Goal: Transaction & Acquisition: Book appointment/travel/reservation

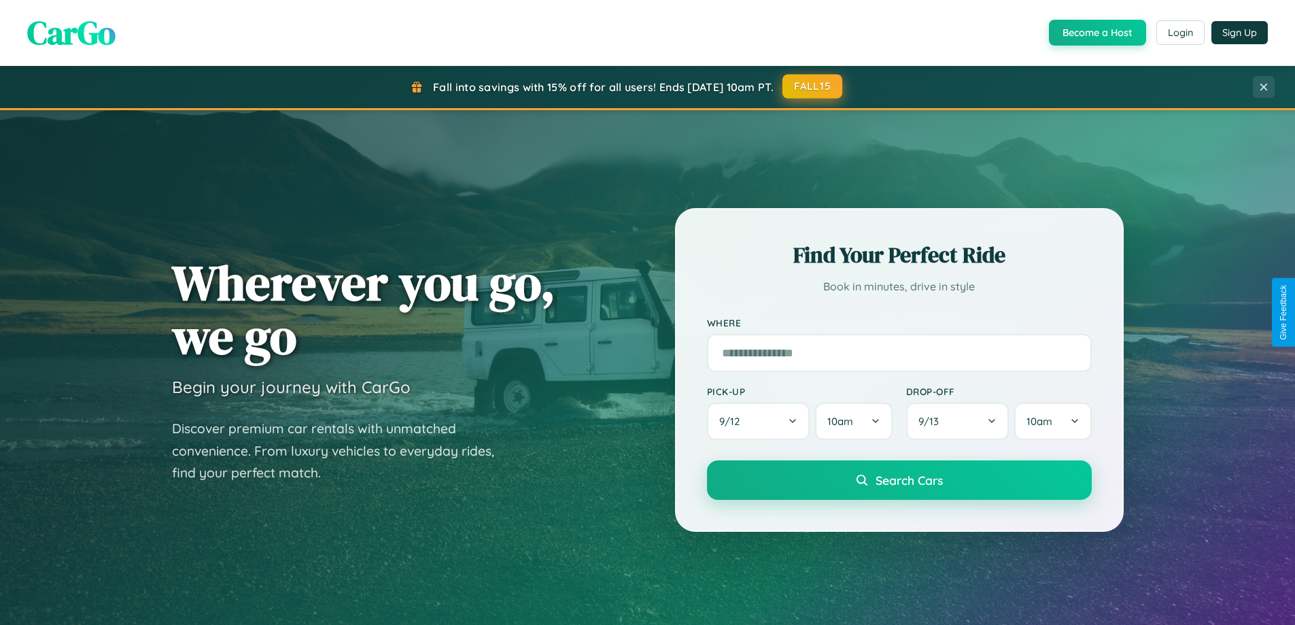
click at [813, 86] on button "FALL15" at bounding box center [813, 86] width 60 height 24
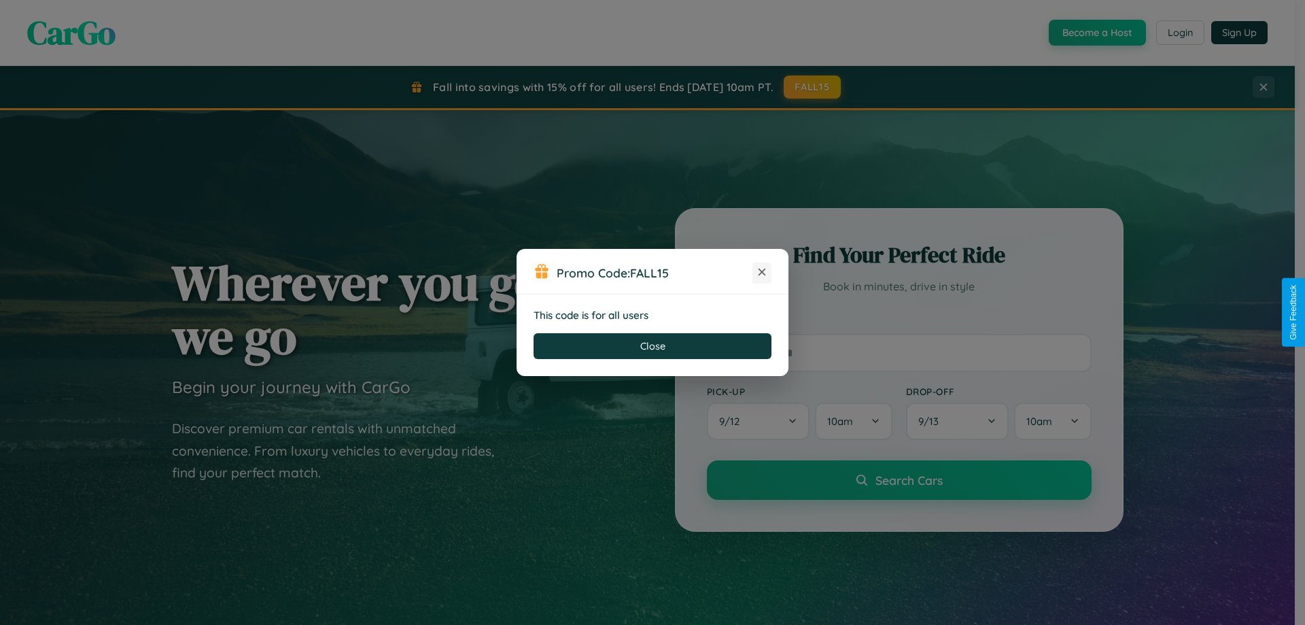
click at [762, 273] on icon at bounding box center [762, 272] width 14 height 14
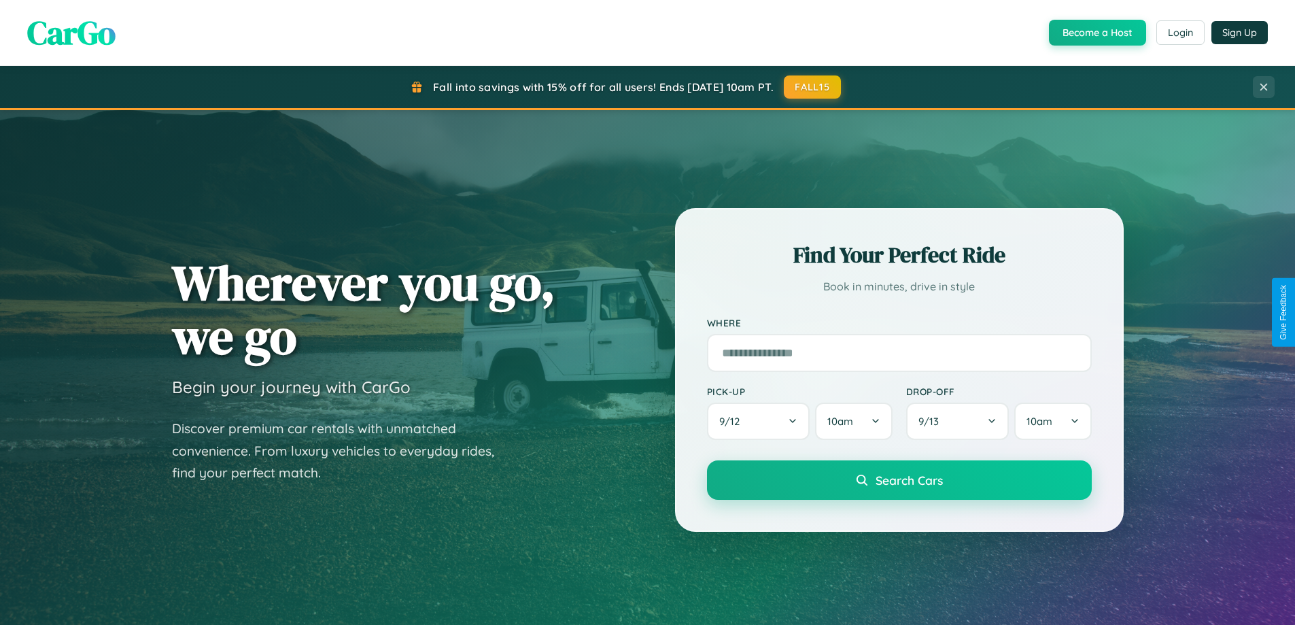
scroll to position [2185, 0]
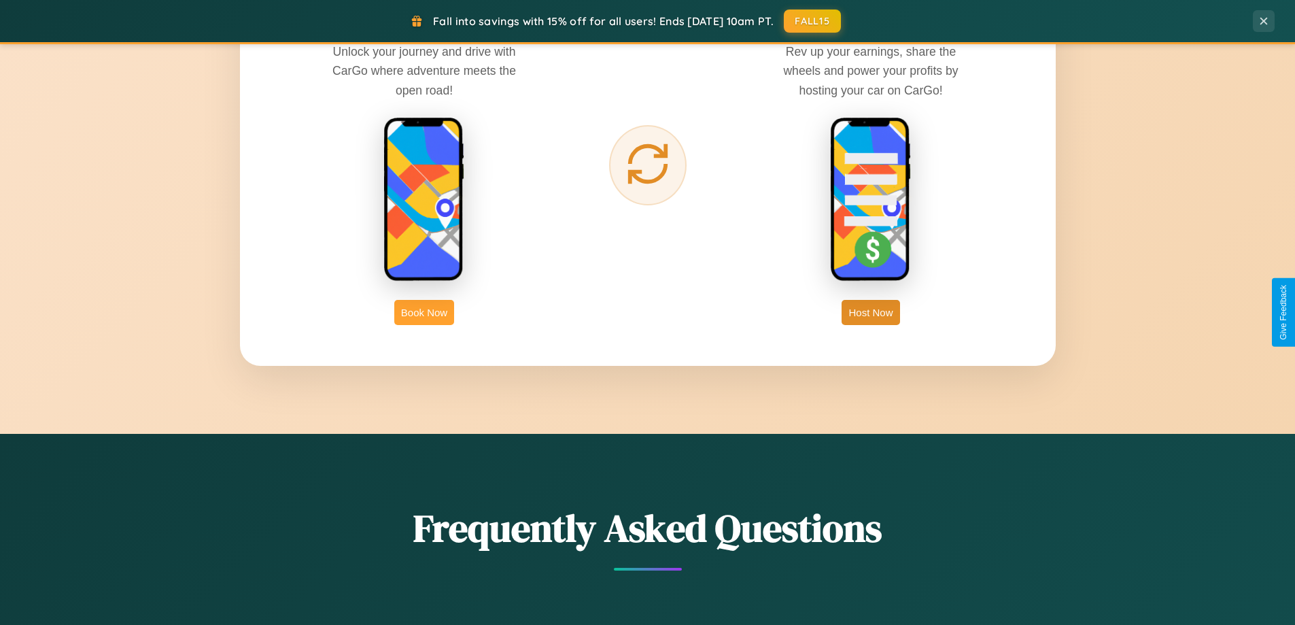
click at [424, 312] on button "Book Now" at bounding box center [424, 312] width 60 height 25
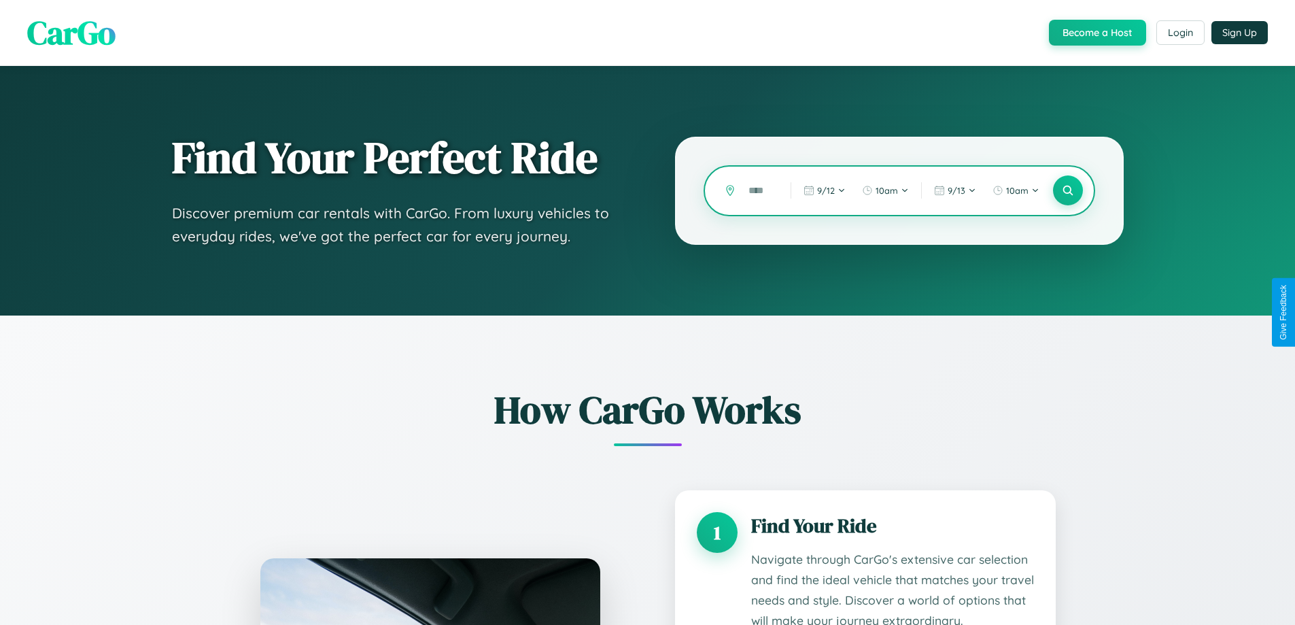
click at [759, 190] on input "text" at bounding box center [759, 191] width 35 height 24
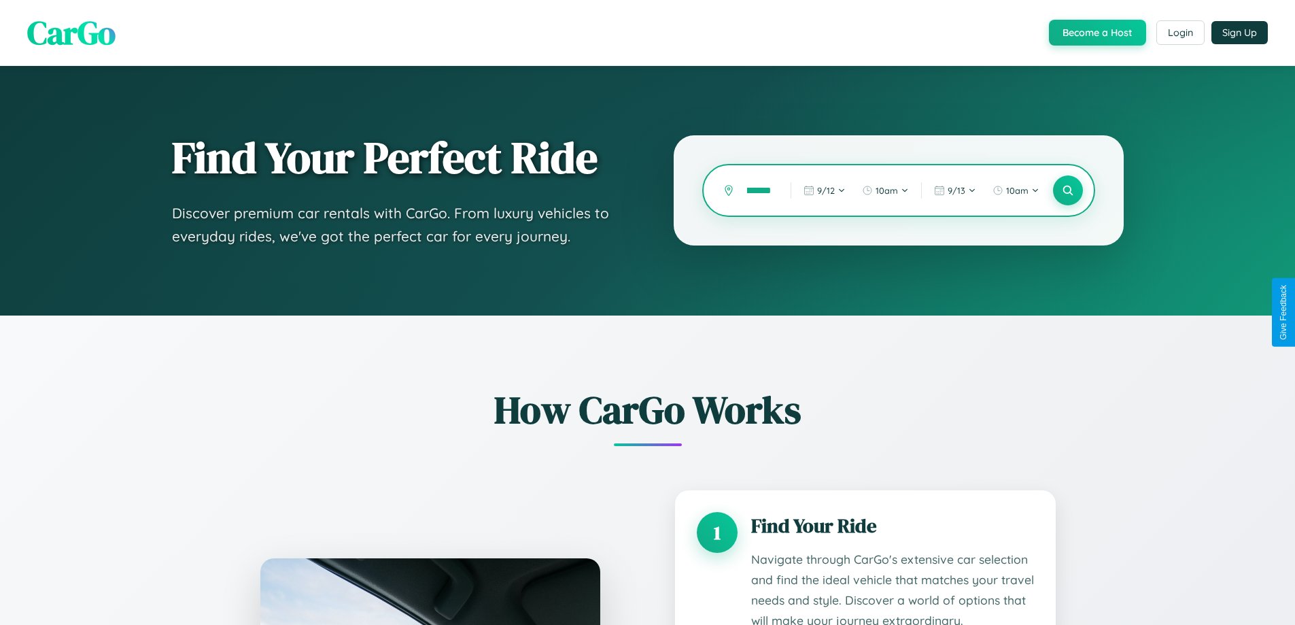
scroll to position [0, 9]
type input "*******"
click at [1067, 190] on icon at bounding box center [1067, 190] width 13 height 13
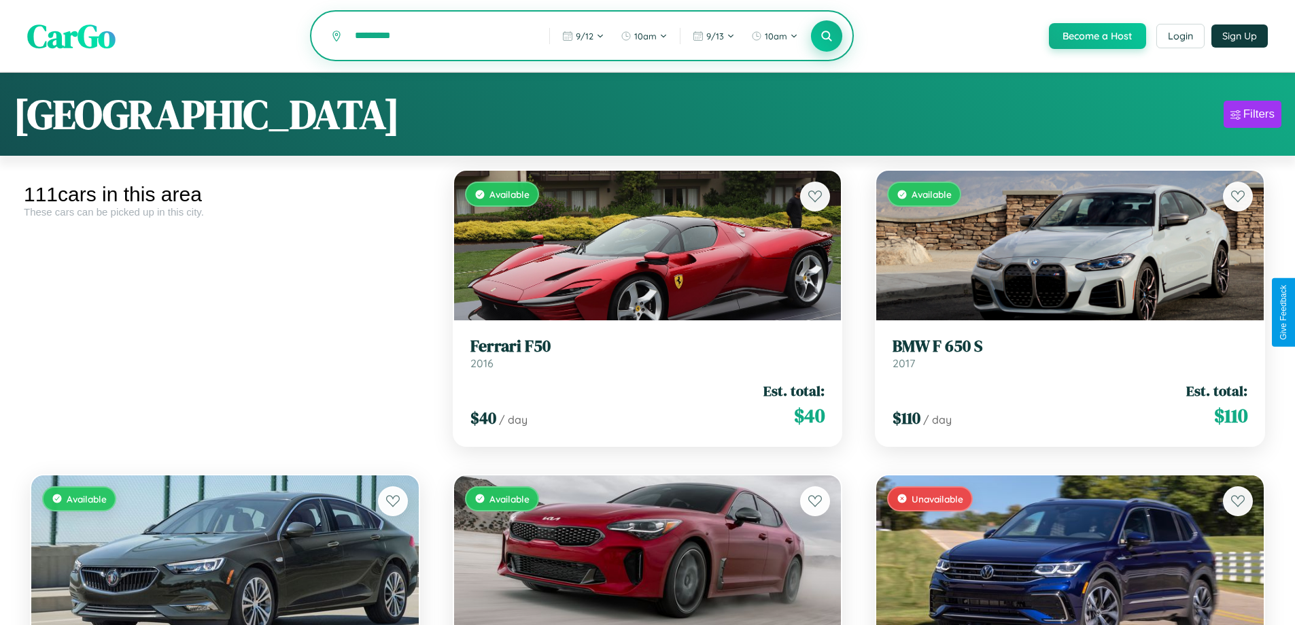
type input "*********"
click at [826, 36] on icon at bounding box center [827, 35] width 13 height 13
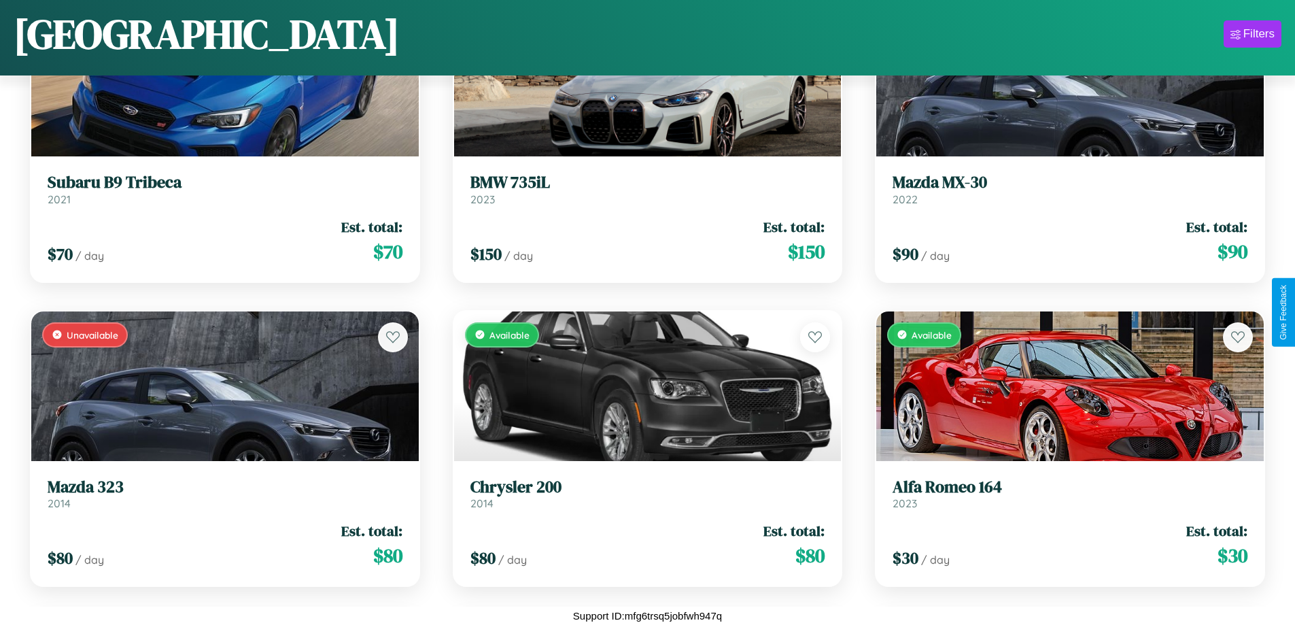
scroll to position [11370, 0]
